Goal: Information Seeking & Learning: Learn about a topic

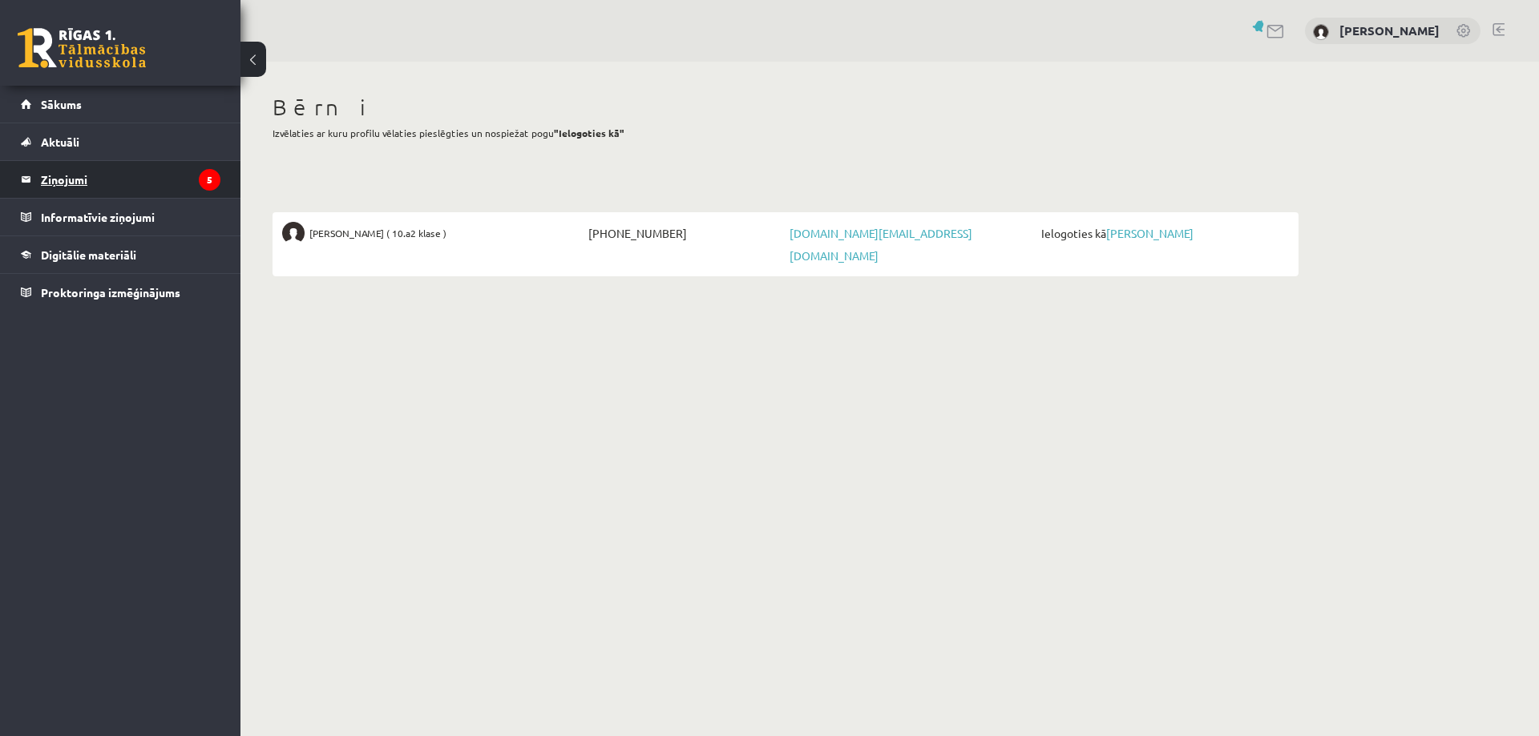
click at [75, 178] on legend "Ziņojumi 5" at bounding box center [130, 179] width 179 height 37
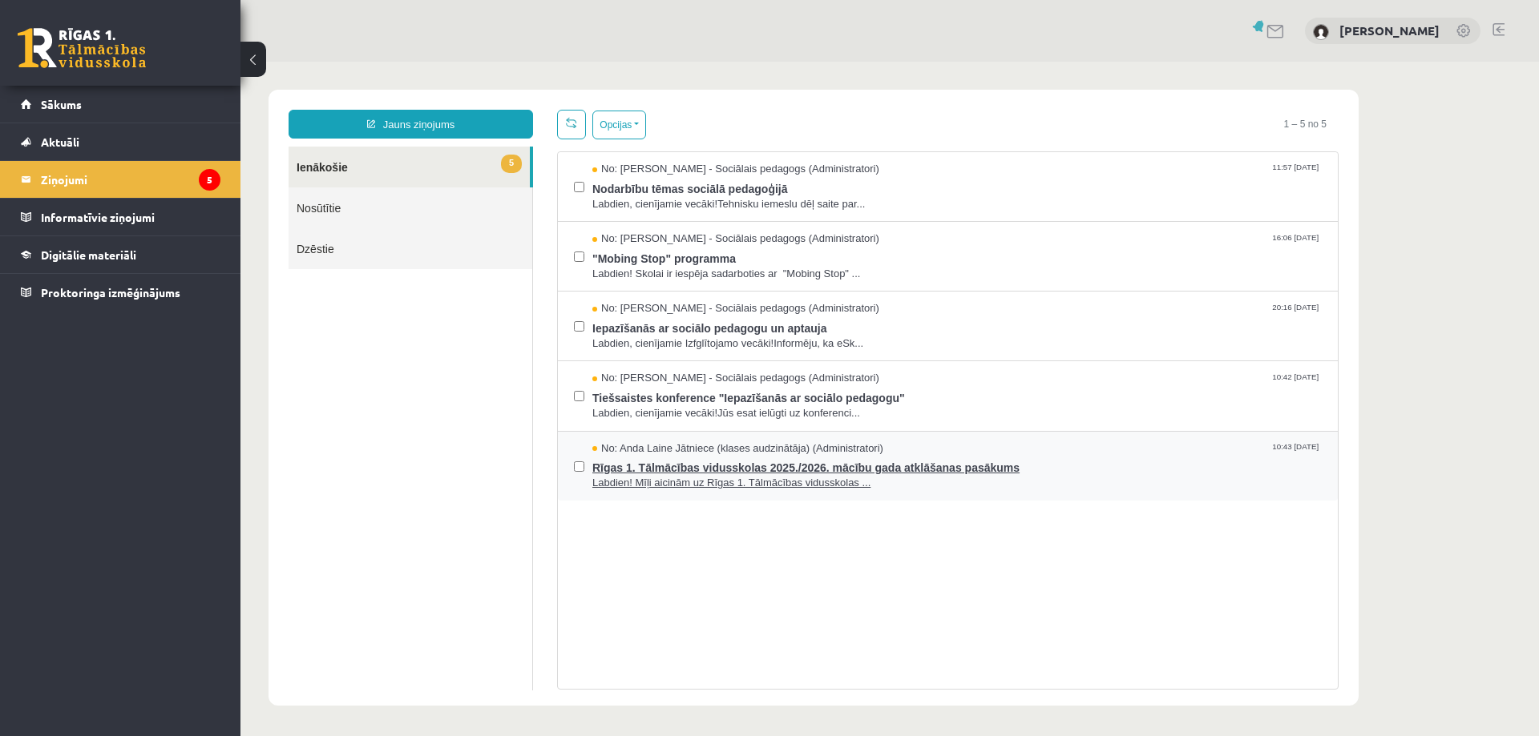
click at [814, 478] on span "Labdien! Mīļi aicinām uz Rīgas 1. Tālmācības vidusskolas ..." at bounding box center [956, 483] width 729 height 15
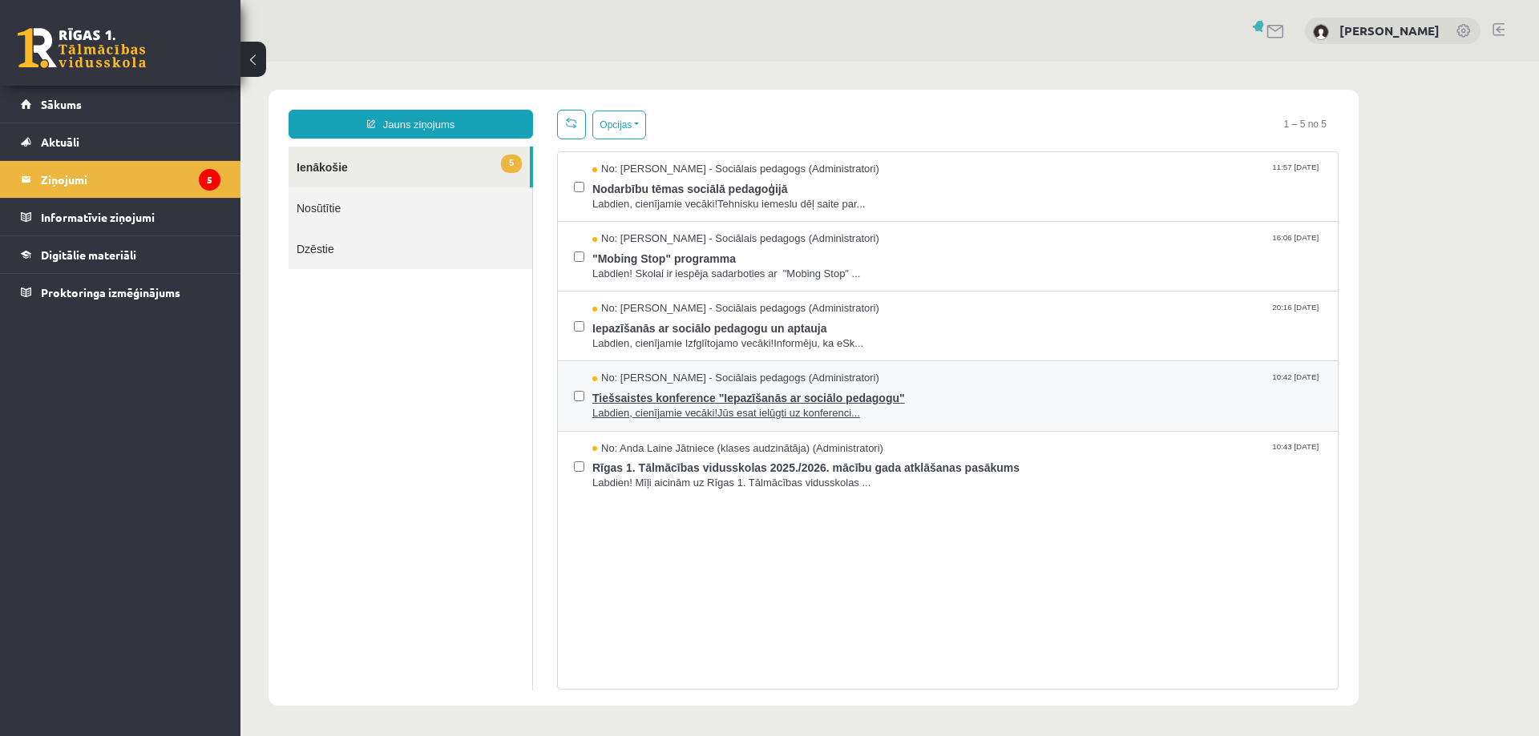
click at [690, 381] on span "No: Dagnija Gaubšteina - Sociālais pedagogs (Administratori)" at bounding box center [735, 378] width 287 height 15
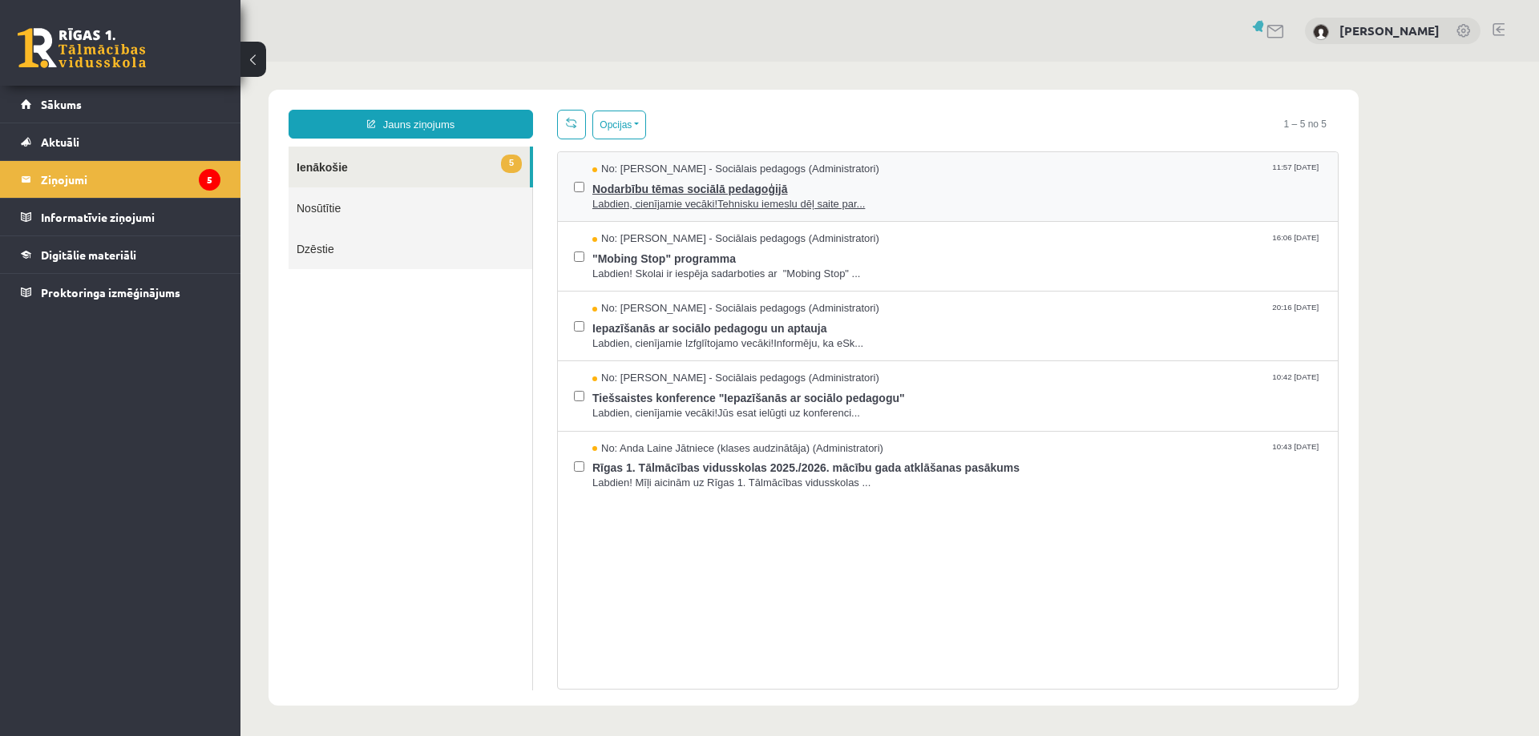
click at [675, 188] on span "Nodarbību tēmas sociālā pedagoģijā" at bounding box center [956, 187] width 729 height 20
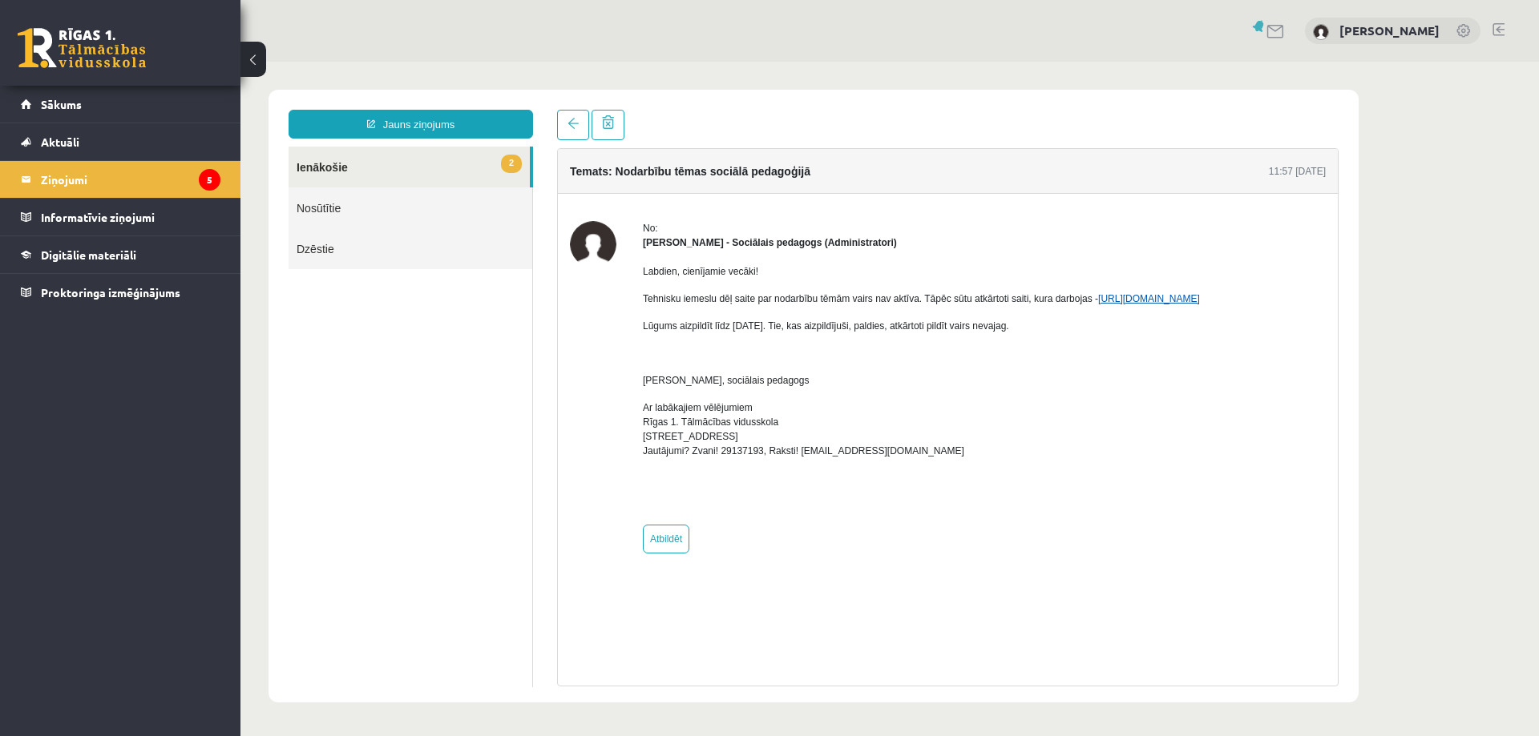
click at [1146, 300] on link "https://forms.gle/UnaZzC9hQS1Mz4gh7" at bounding box center [1149, 298] width 102 height 11
click at [148, 172] on legend "Ziņojumi 5" at bounding box center [130, 179] width 179 height 37
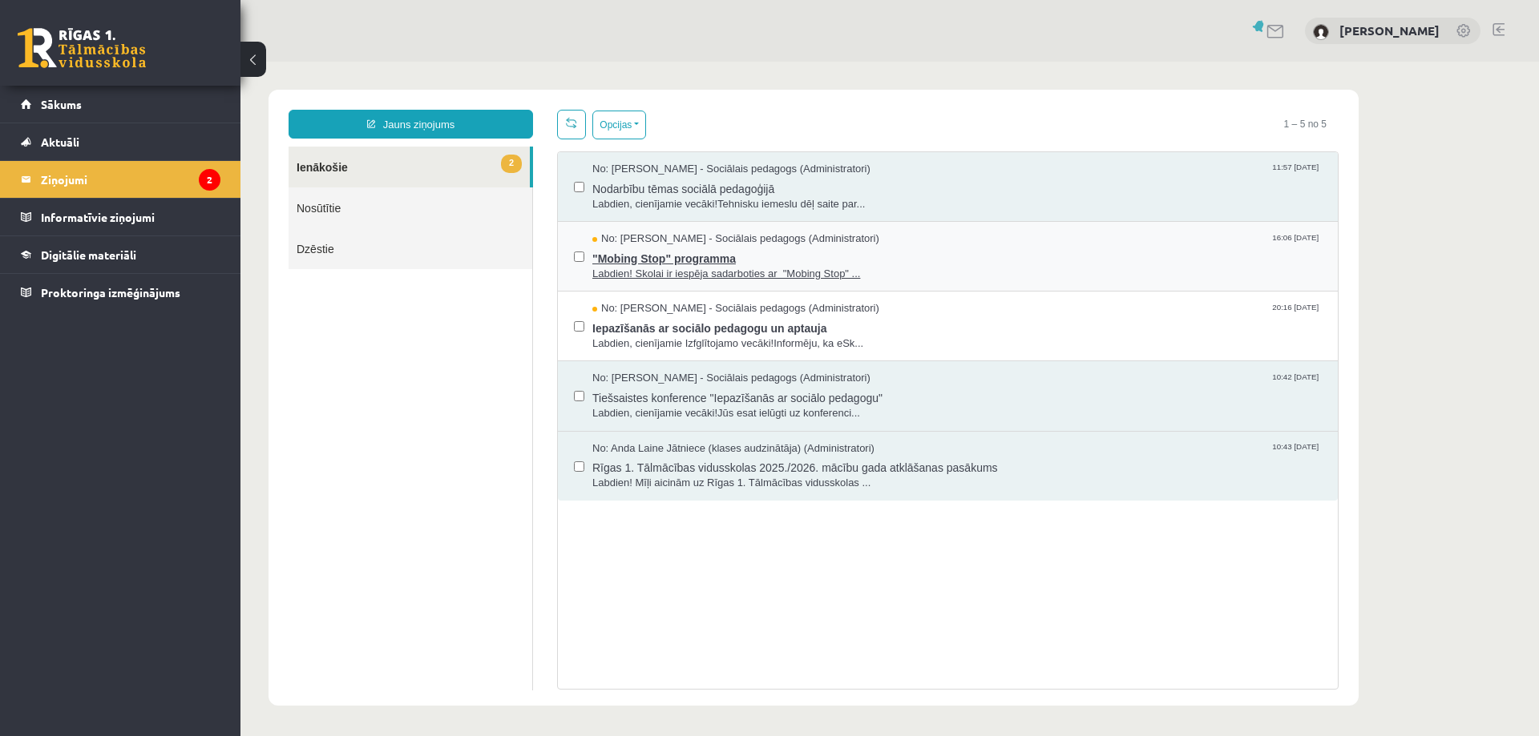
click at [913, 256] on span ""Mobing Stop" programma" at bounding box center [956, 257] width 729 height 20
click at [1007, 326] on span "Iepazīšanās ar sociālo pedagogu un aptauja" at bounding box center [956, 327] width 729 height 20
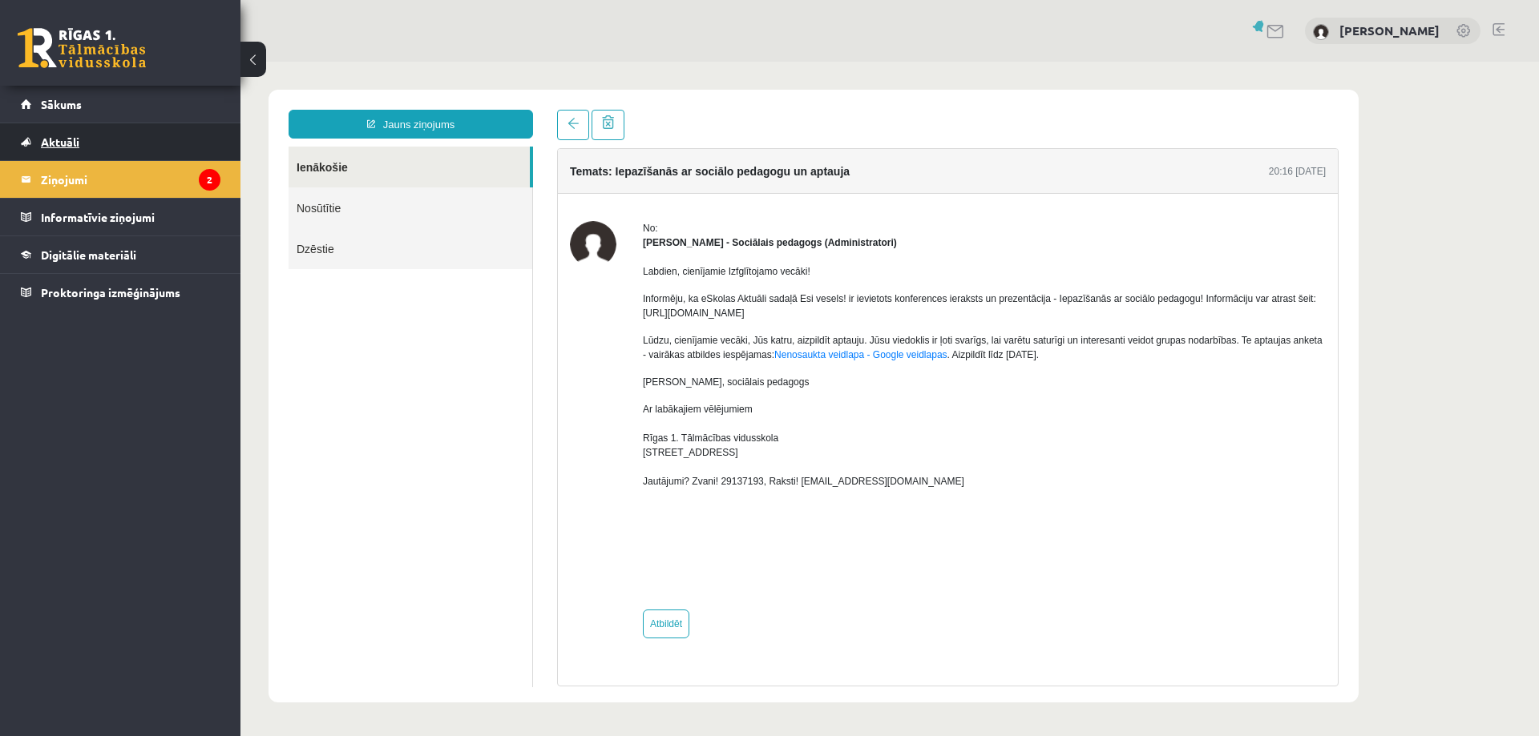
click at [49, 137] on span "Aktuāli" at bounding box center [60, 142] width 38 height 14
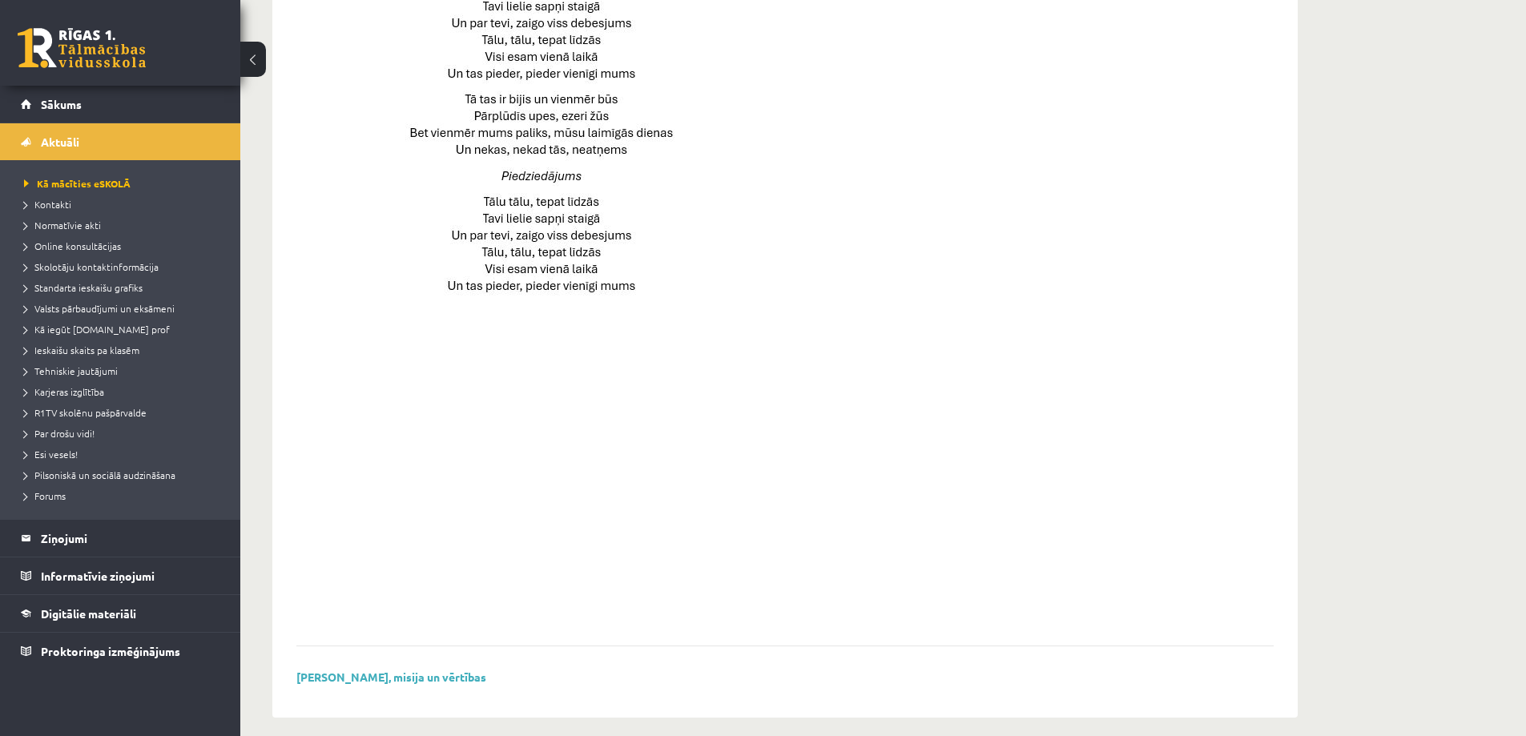
scroll to position [1010, 0]
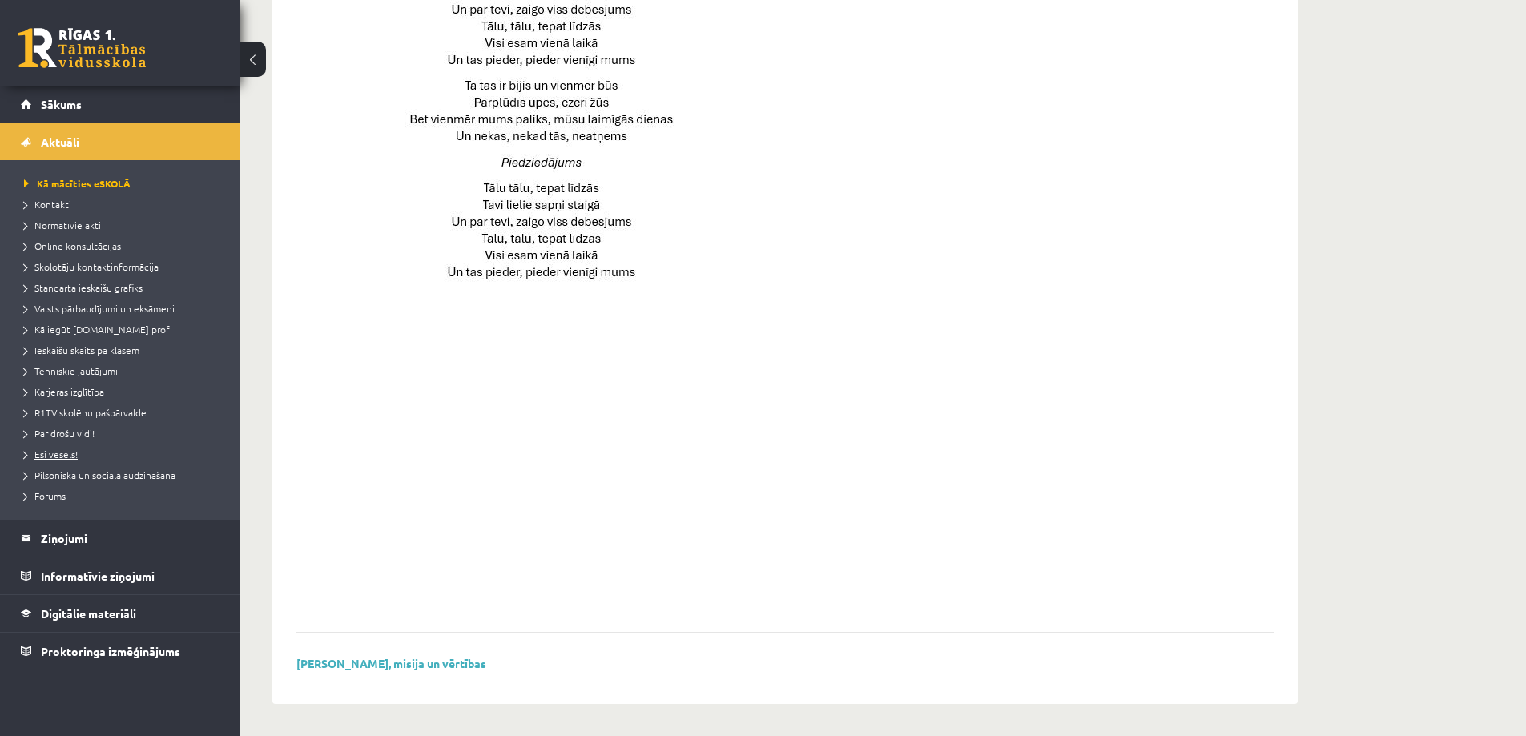
click at [63, 454] on span "Esi vesels!" at bounding box center [51, 454] width 54 height 13
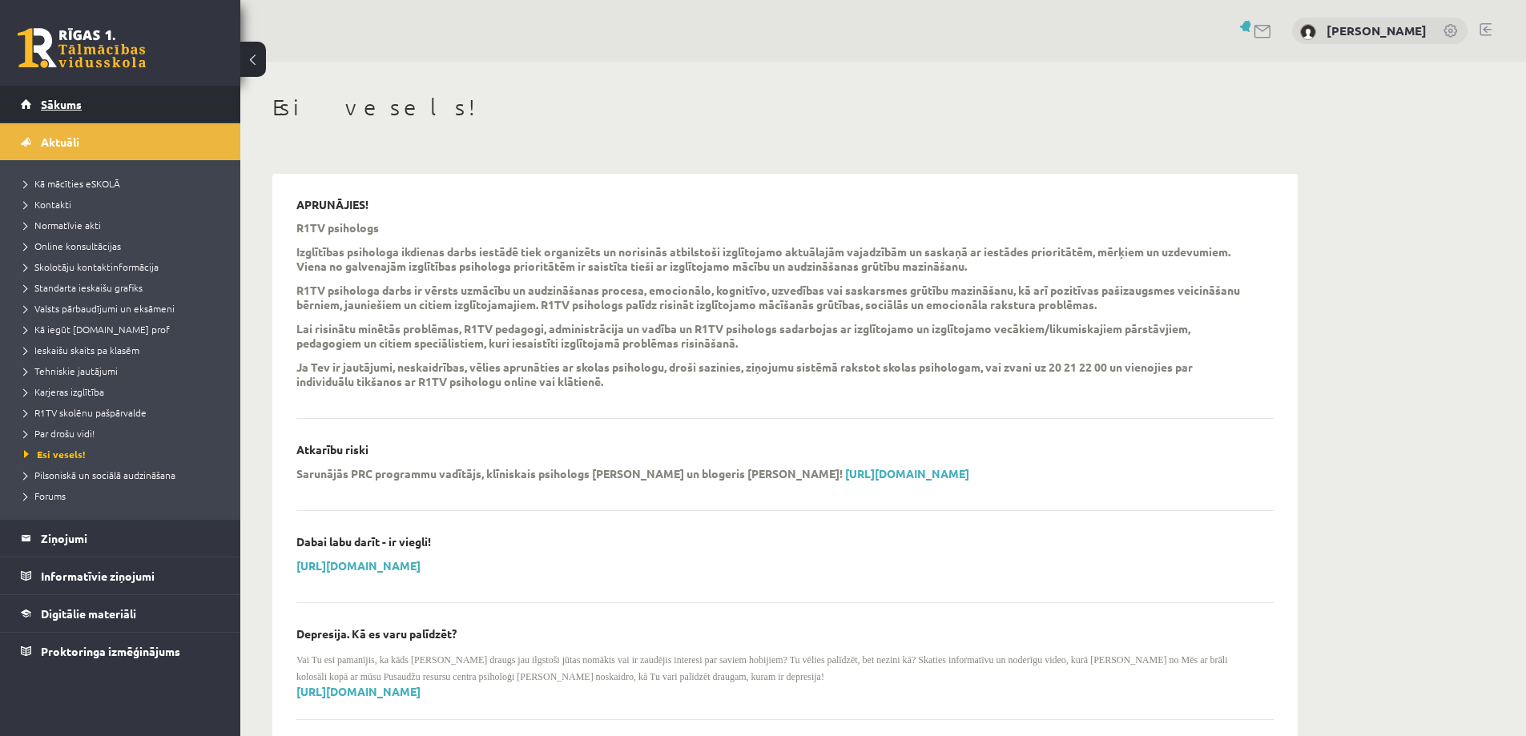
click at [61, 103] on span "Sākums" at bounding box center [61, 104] width 41 height 14
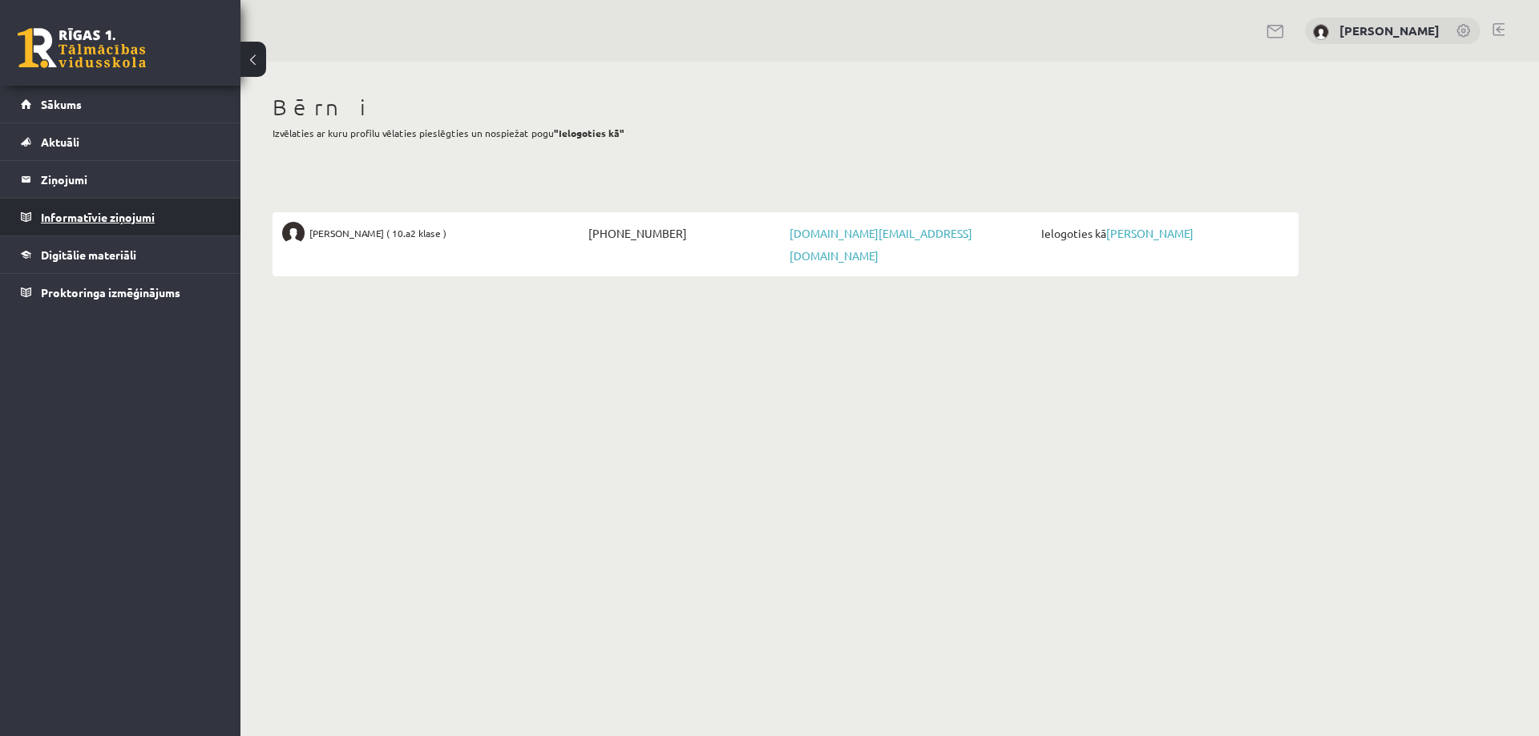
click at [56, 210] on legend "Informatīvie ziņojumi 0" at bounding box center [130, 217] width 179 height 37
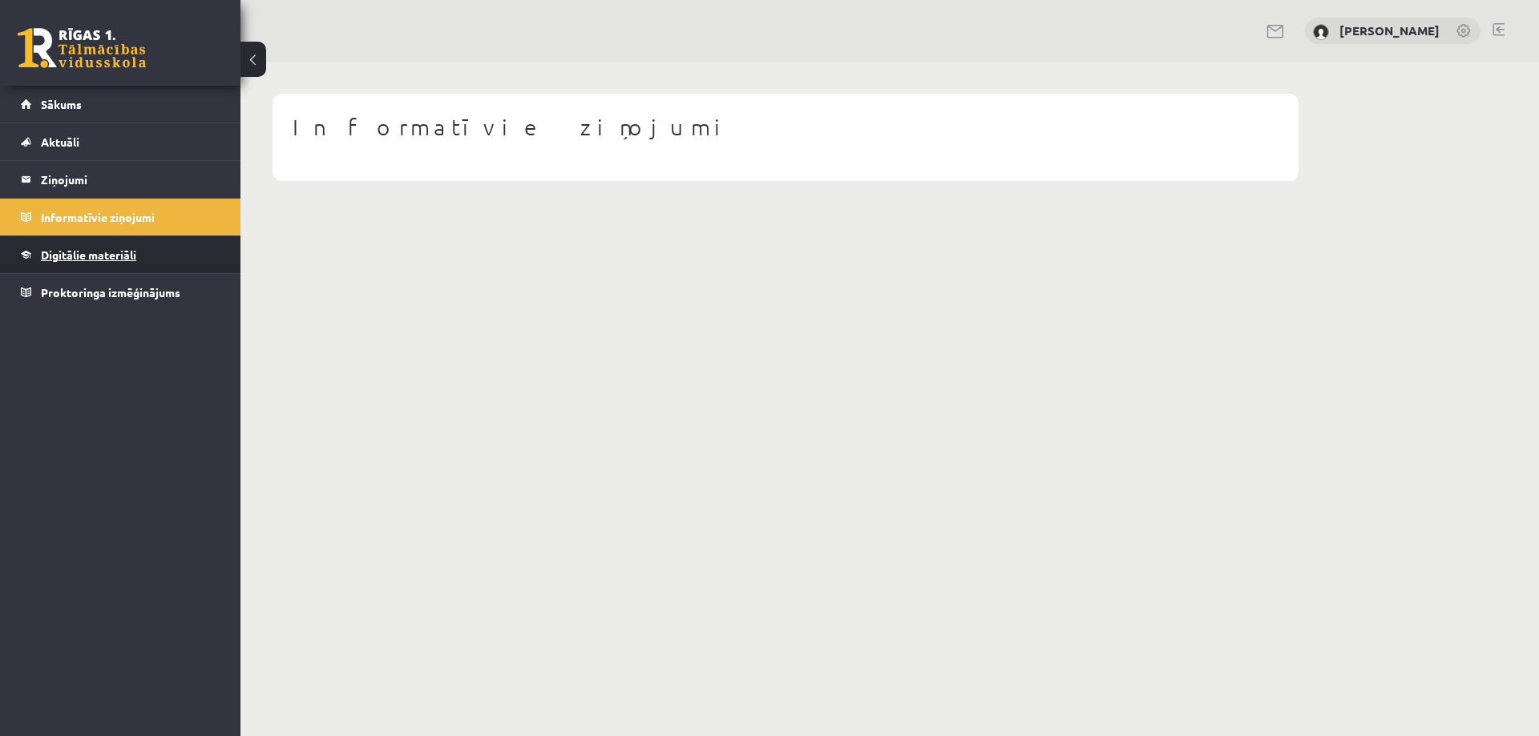
click at [57, 252] on span "Digitālie materiāli" at bounding box center [88, 255] width 95 height 14
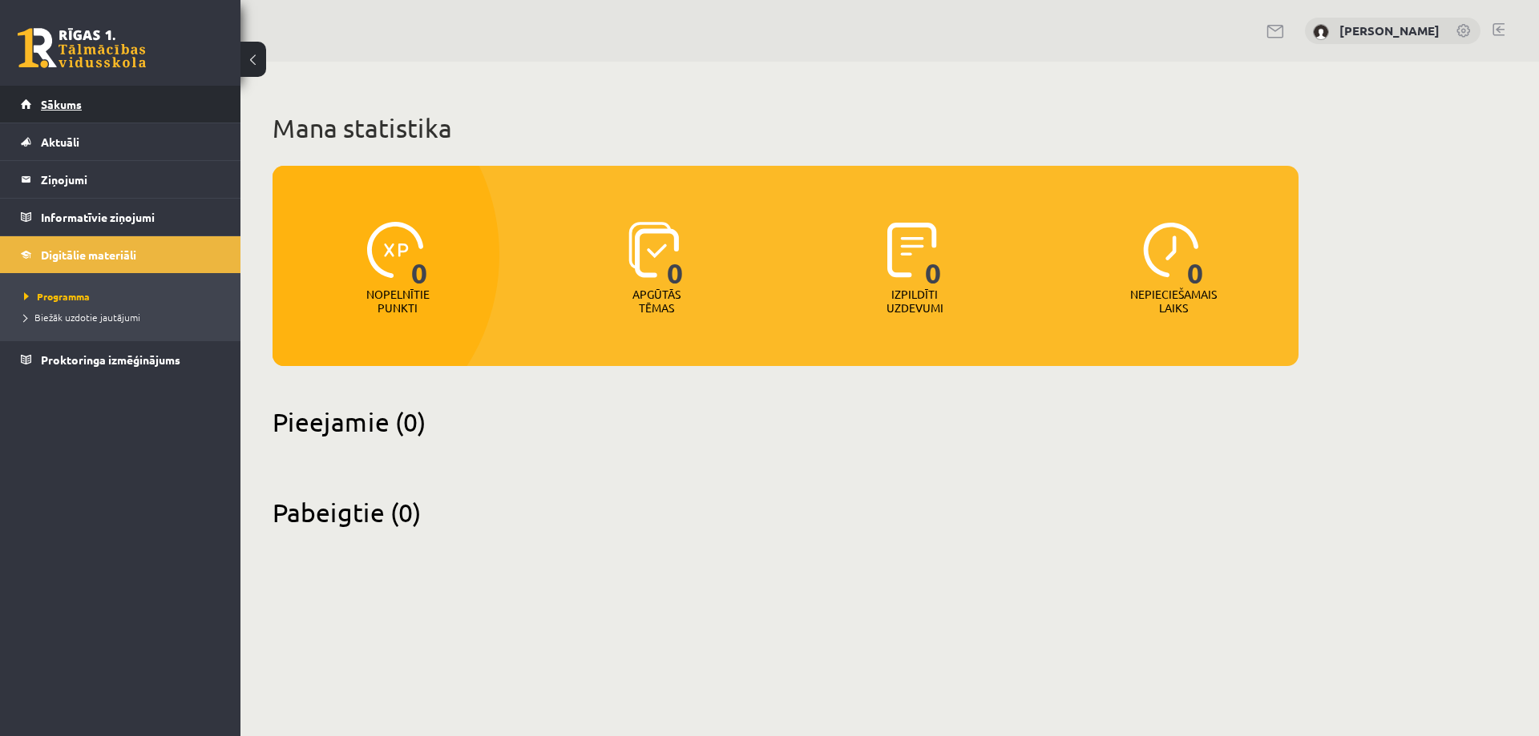
click at [50, 103] on span "Sākums" at bounding box center [61, 104] width 41 height 14
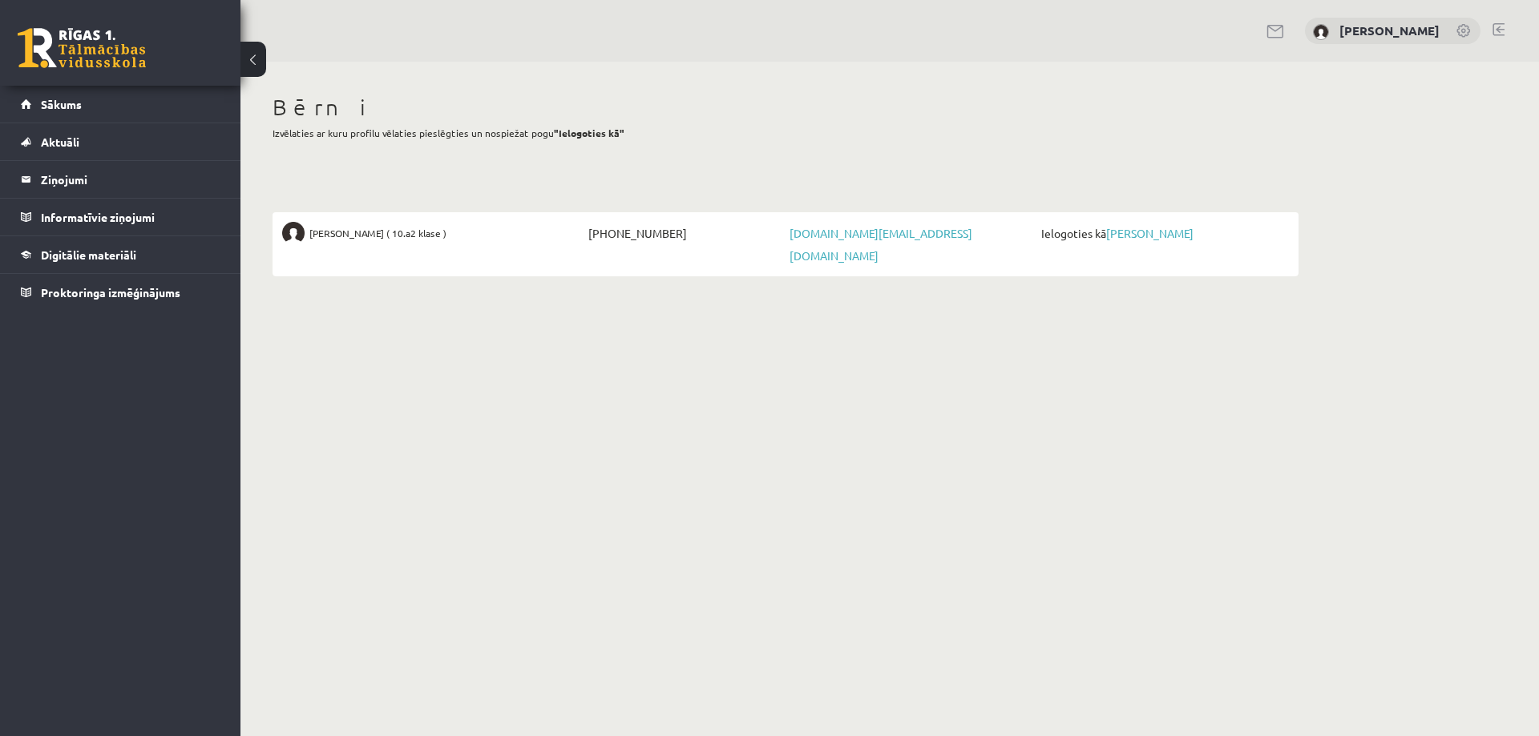
click at [1462, 33] on link at bounding box center [1464, 32] width 16 height 16
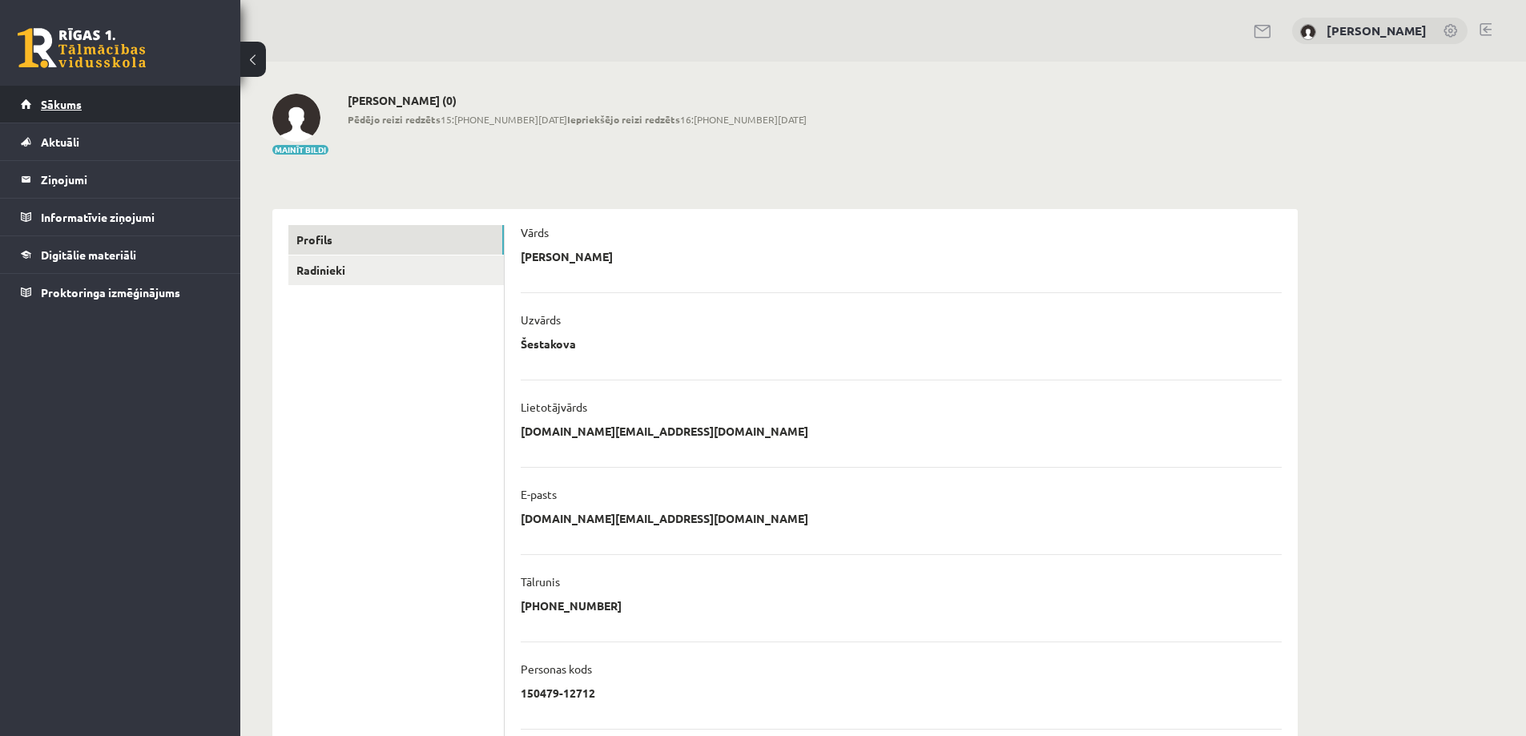
click at [54, 94] on link "Sākums" at bounding box center [121, 104] width 200 height 37
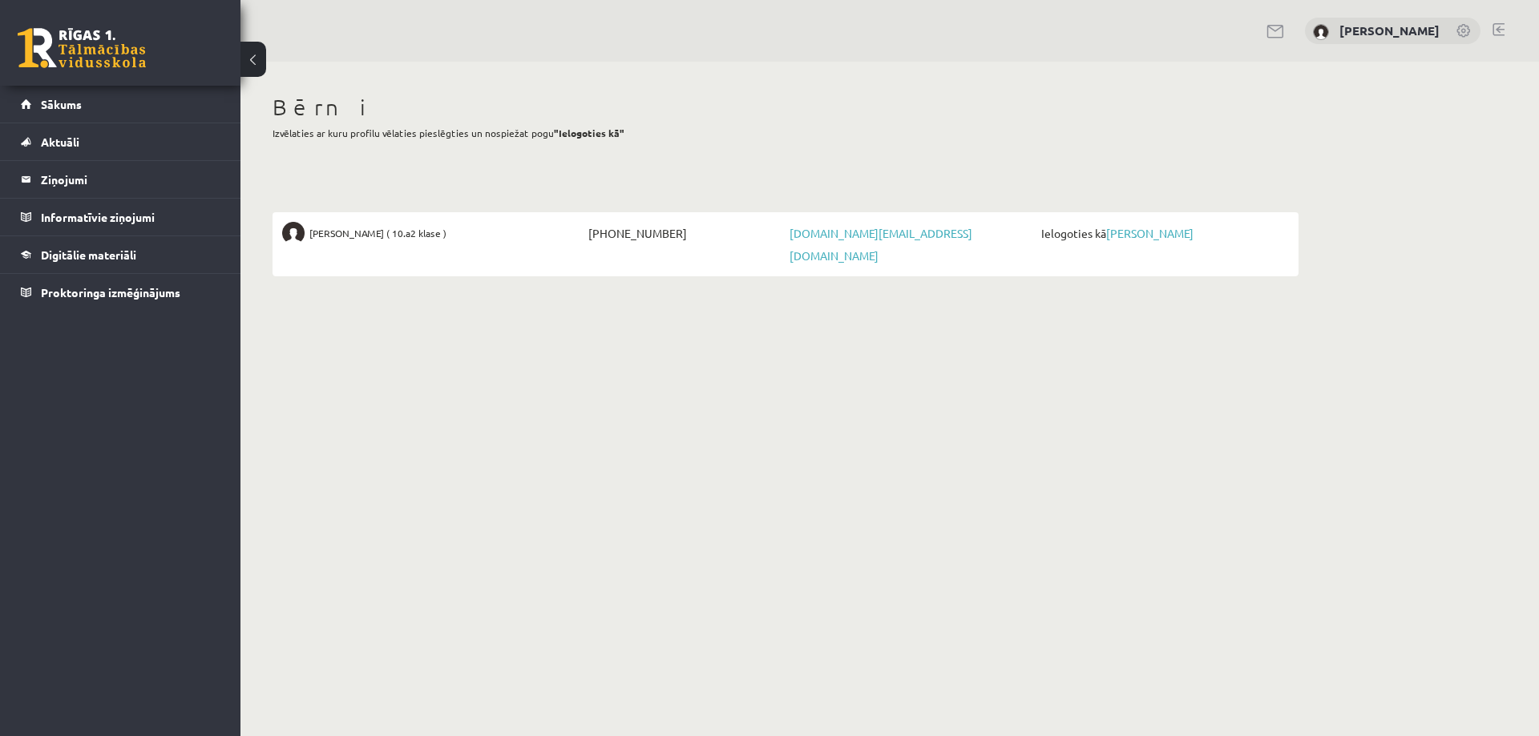
click at [103, 42] on link at bounding box center [82, 48] width 128 height 40
click at [252, 59] on button at bounding box center [253, 59] width 26 height 35
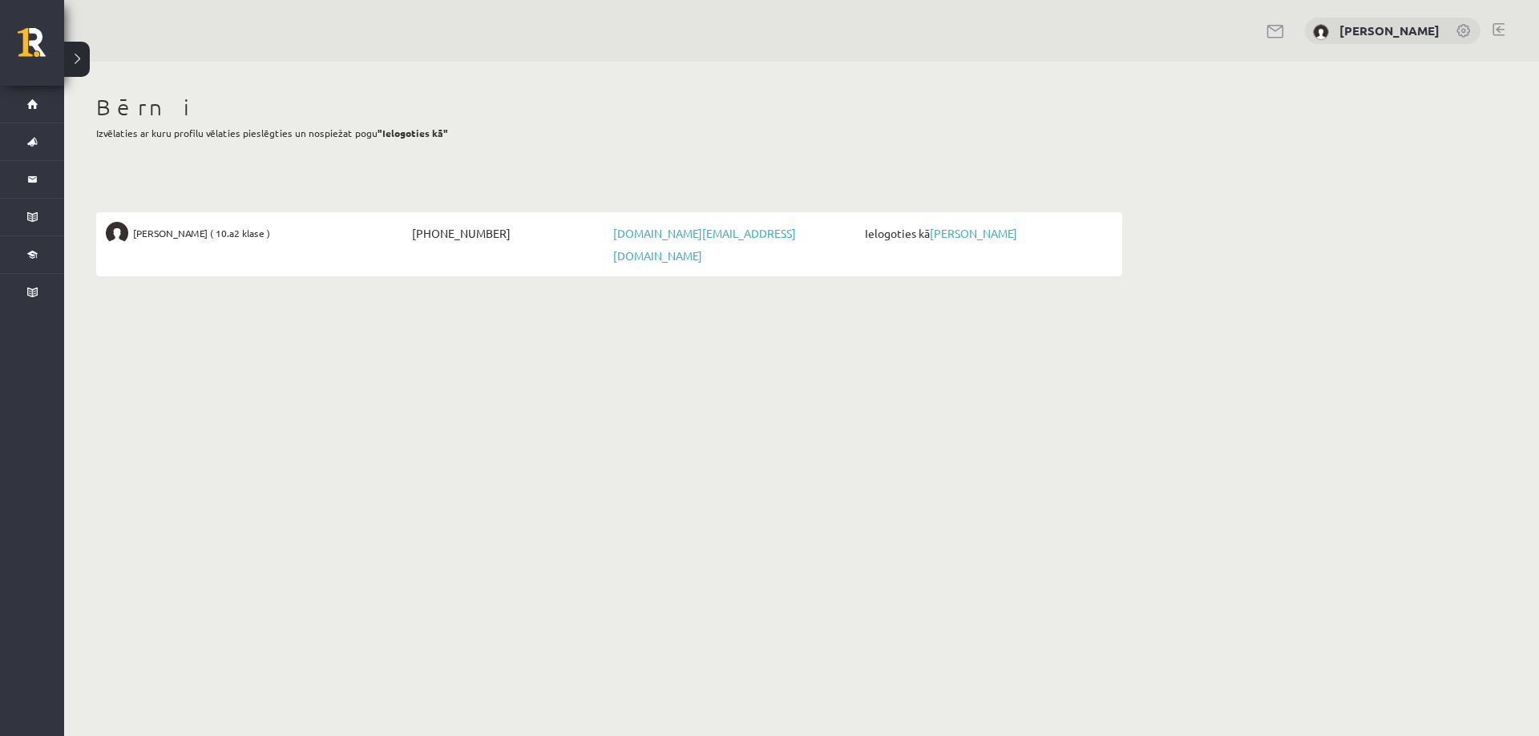
click at [77, 57] on button at bounding box center [77, 59] width 26 height 35
